Goal: Go to known website: Access a specific website the user already knows

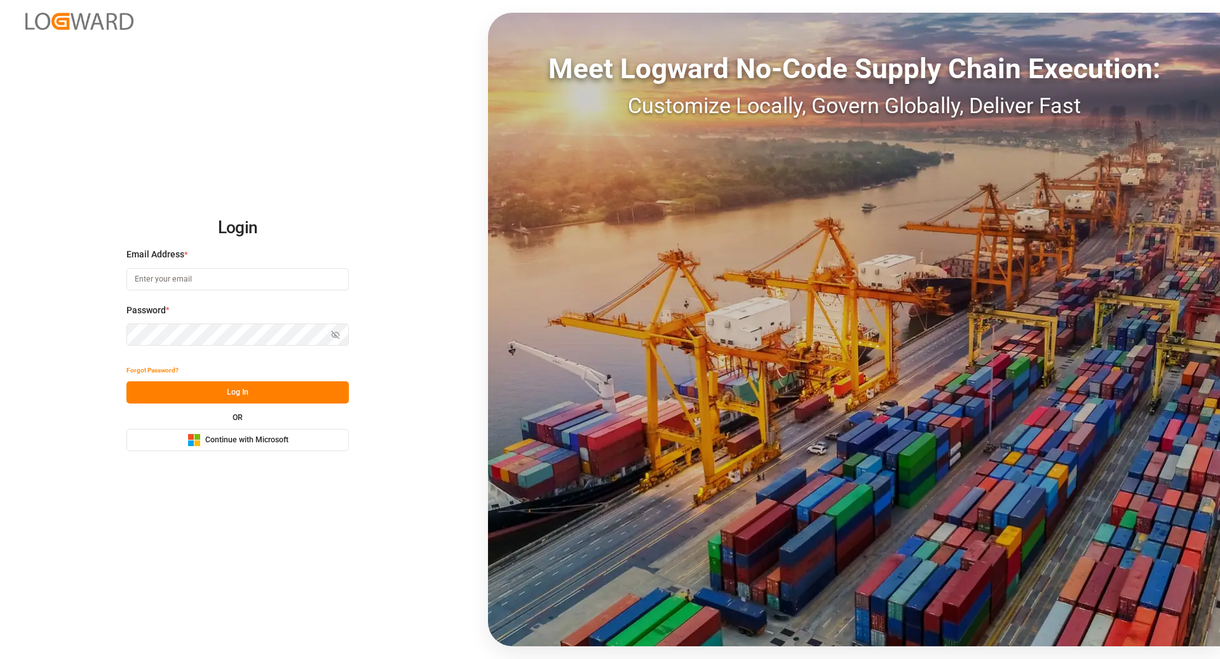
click at [257, 449] on button "Microsoft Logo Continue with Microsoft" at bounding box center [237, 440] width 222 height 22
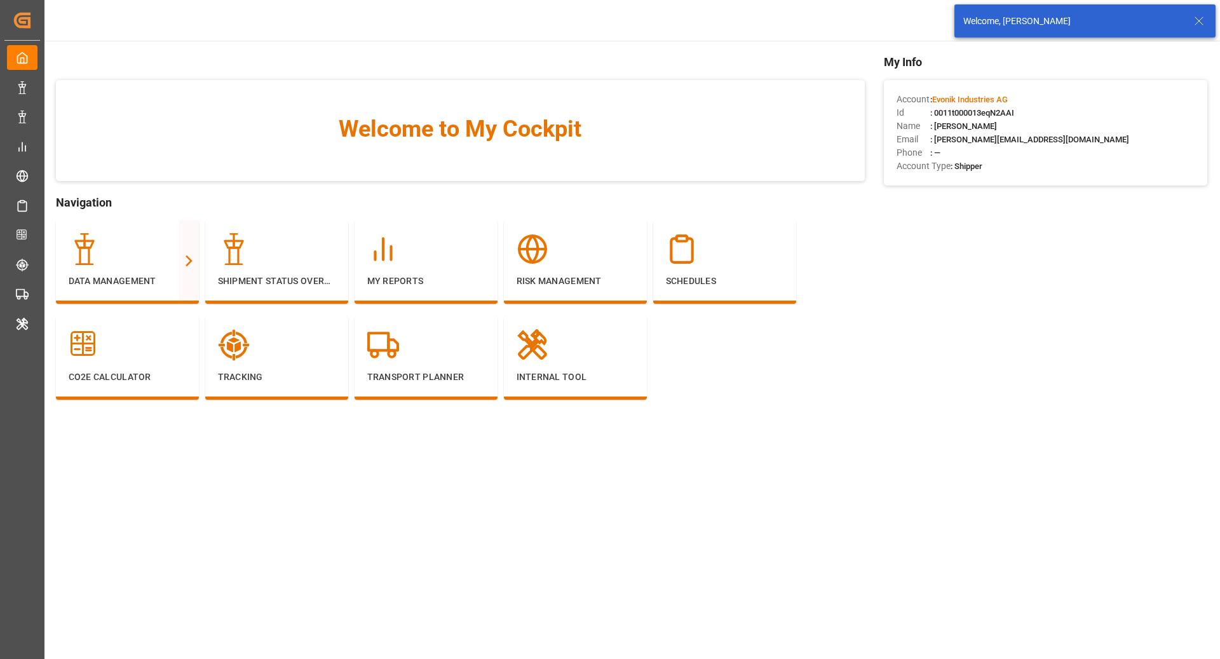
click at [1203, 19] on icon at bounding box center [1199, 20] width 15 height 15
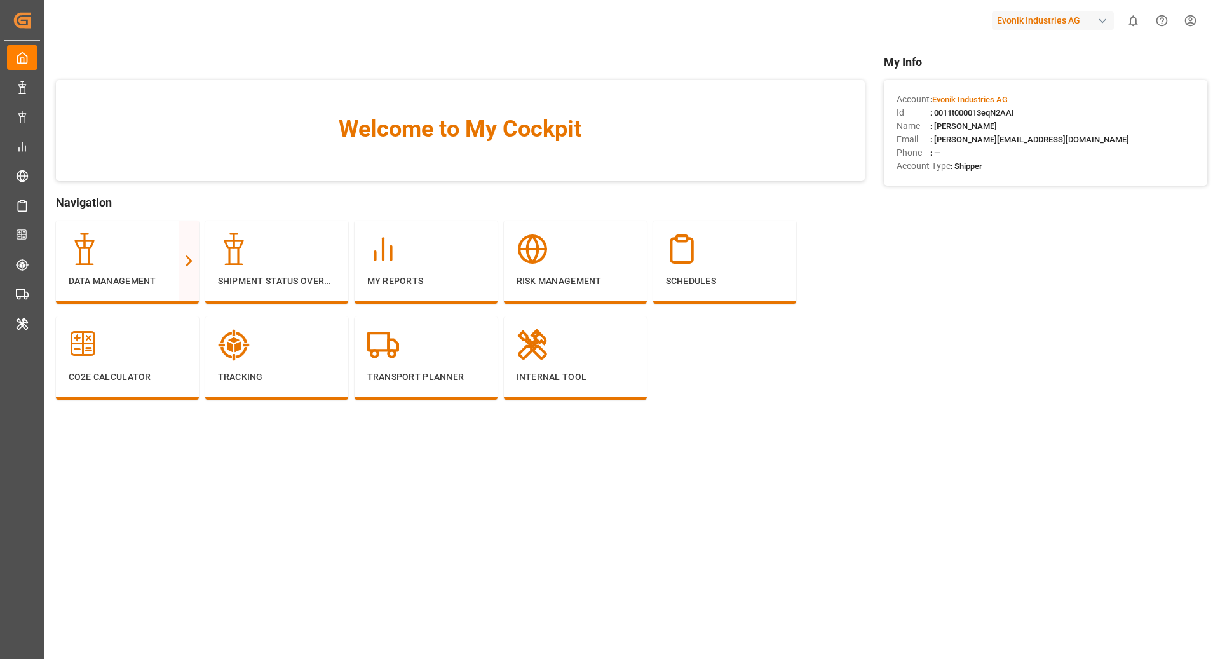
click at [1080, 14] on div "Evonik Industries AG" at bounding box center [1053, 20] width 122 height 18
type input "compo"
click at [1058, 99] on div "compo [PERSON_NAME] Expert" at bounding box center [1055, 68] width 222 height 66
click at [1056, 91] on div "[PERSON_NAME] Expert" at bounding box center [1056, 85] width 217 height 26
